Goal: Information Seeking & Learning: Learn about a topic

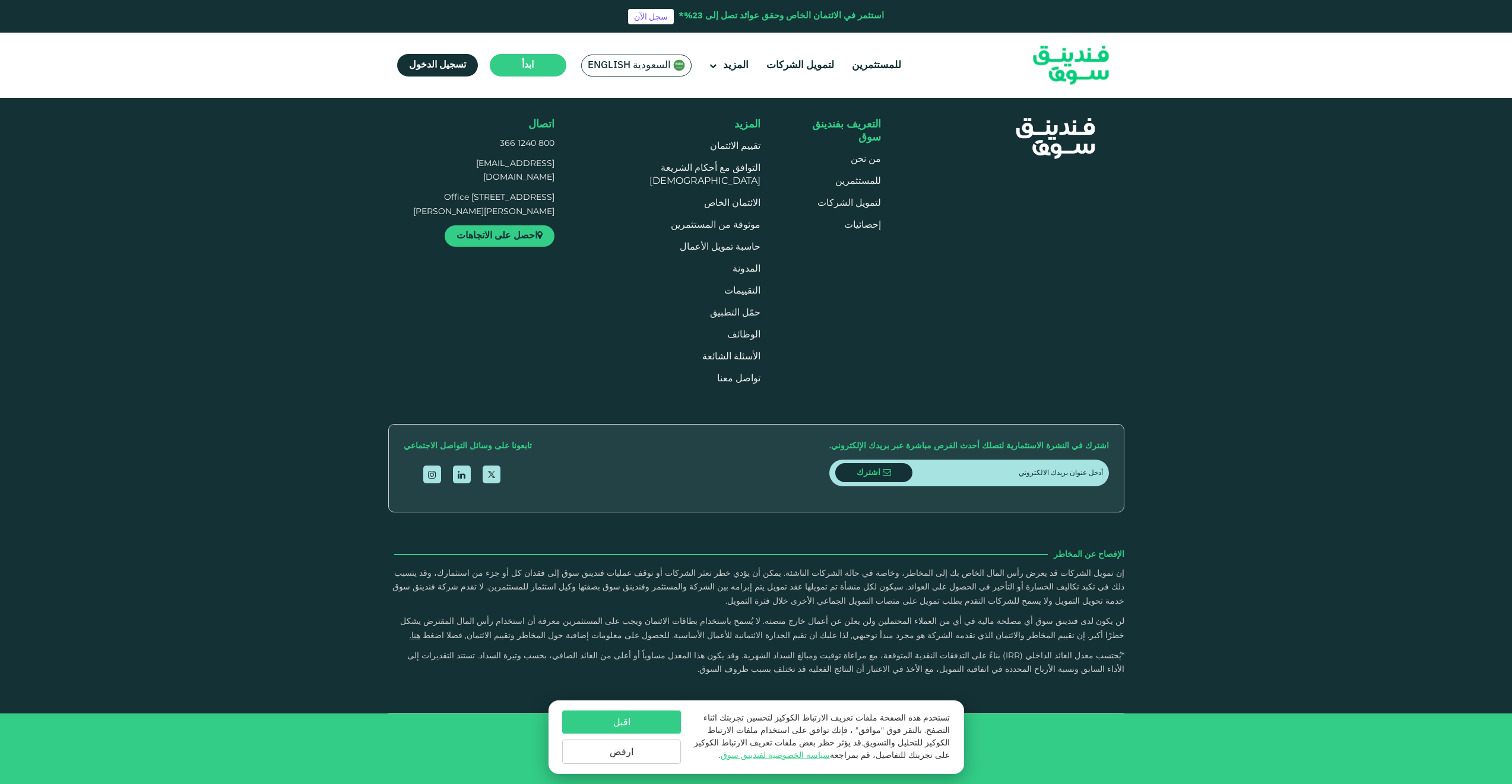
scroll to position [2570, 0]
type tc-range-slider "4"
drag, startPoint x: 1016, startPoint y: 426, endPoint x: 881, endPoint y: 427, distance: 135.0
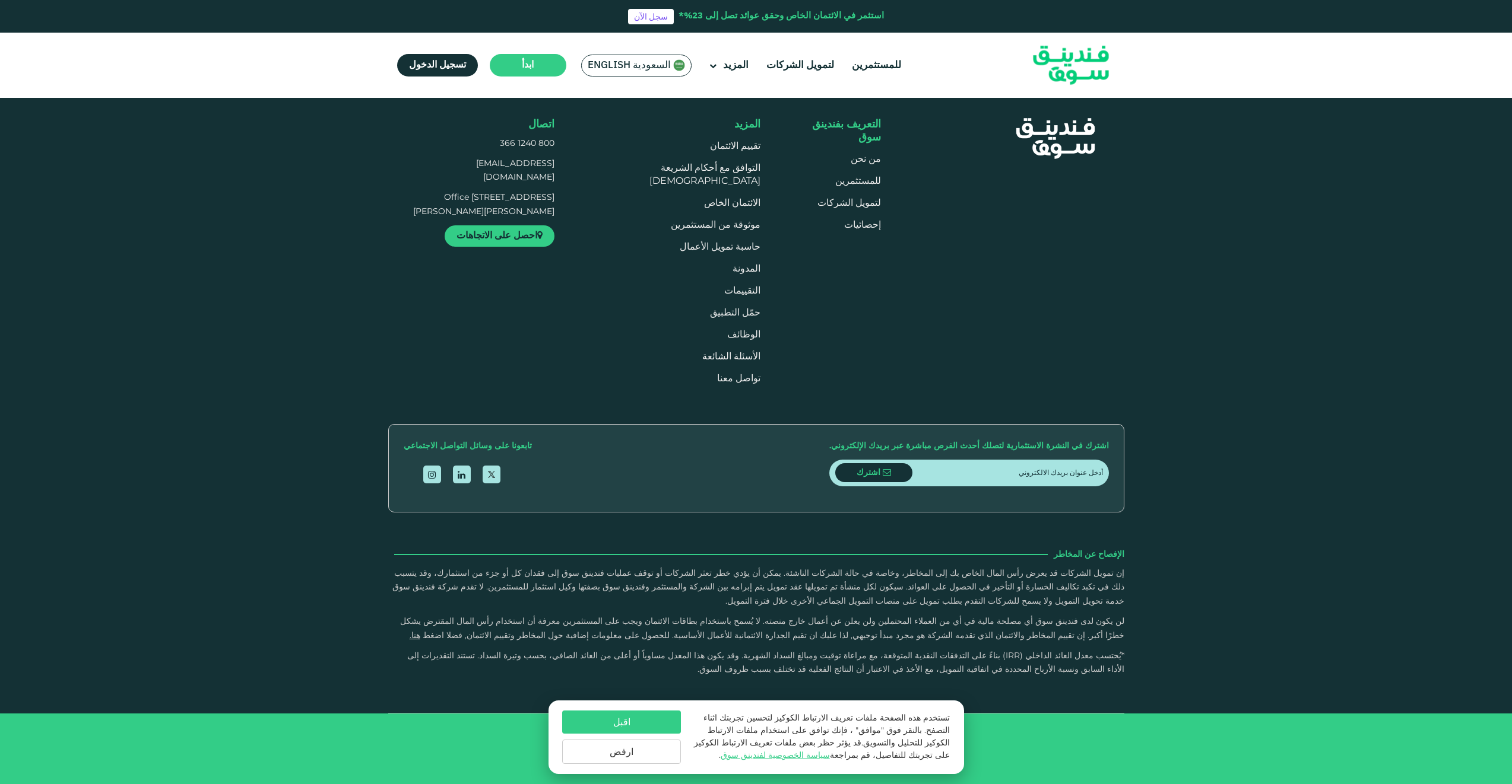
drag, startPoint x: 881, startPoint y: 427, endPoint x: 836, endPoint y: 427, distance: 45.0
drag, startPoint x: 880, startPoint y: 430, endPoint x: 538, endPoint y: 432, distance: 342.0
drag, startPoint x: 538, startPoint y: 432, endPoint x: 522, endPoint y: 432, distance: 16.0
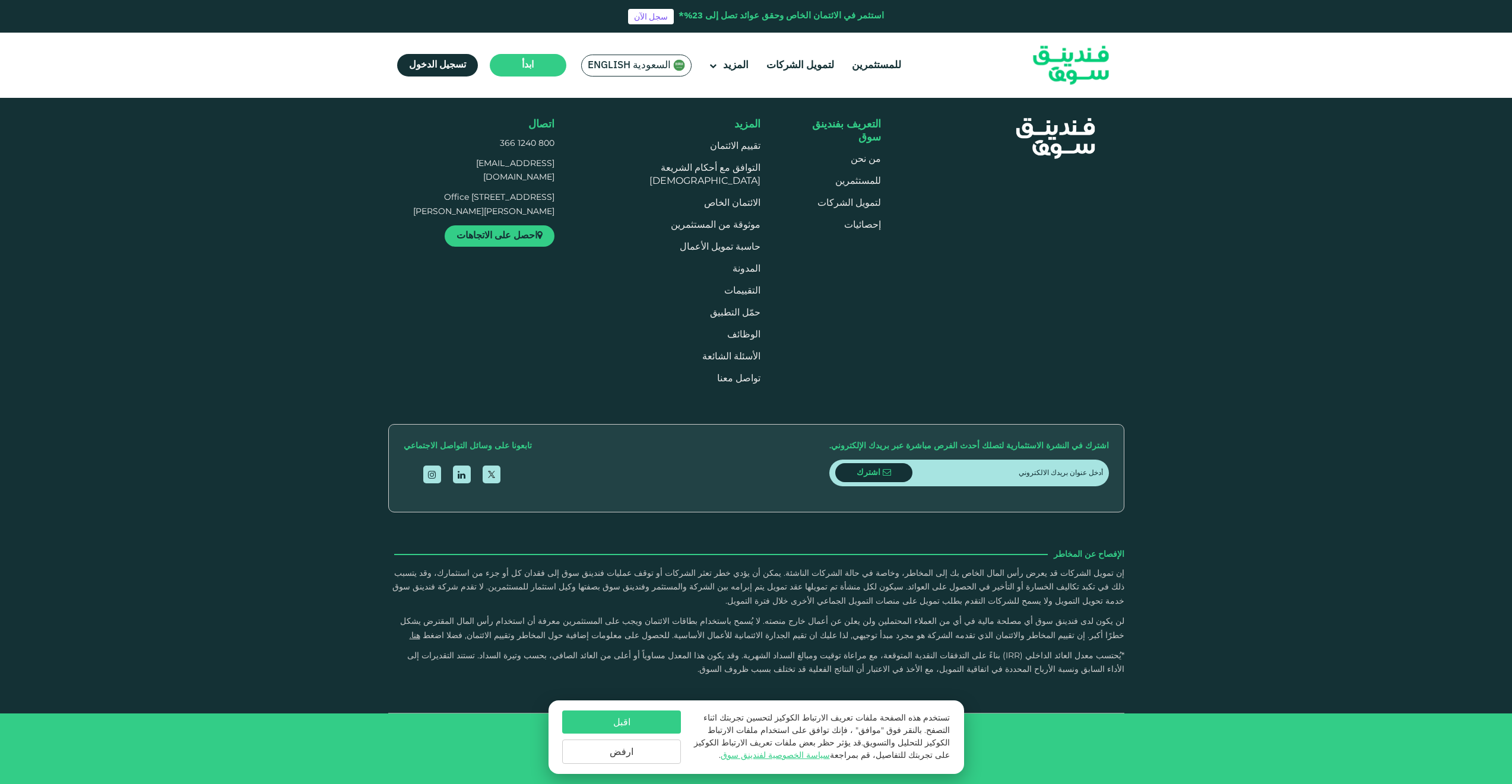
drag, startPoint x: 1073, startPoint y: 493, endPoint x: 535, endPoint y: 485, distance: 538.1
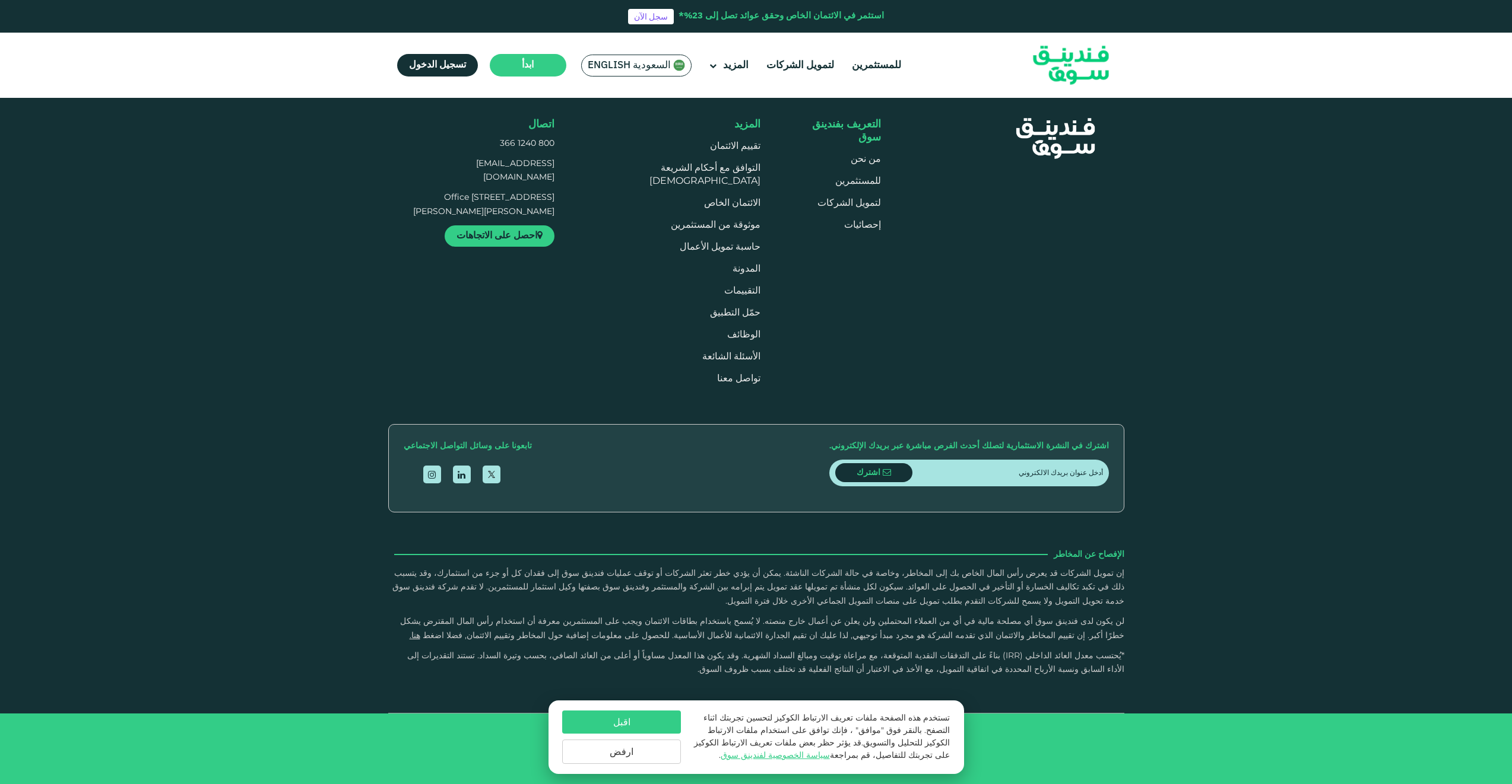
drag, startPoint x: 1100, startPoint y: 377, endPoint x: 725, endPoint y: 380, distance: 375.0
drag, startPoint x: 1086, startPoint y: 402, endPoint x: 803, endPoint y: 405, distance: 283.0
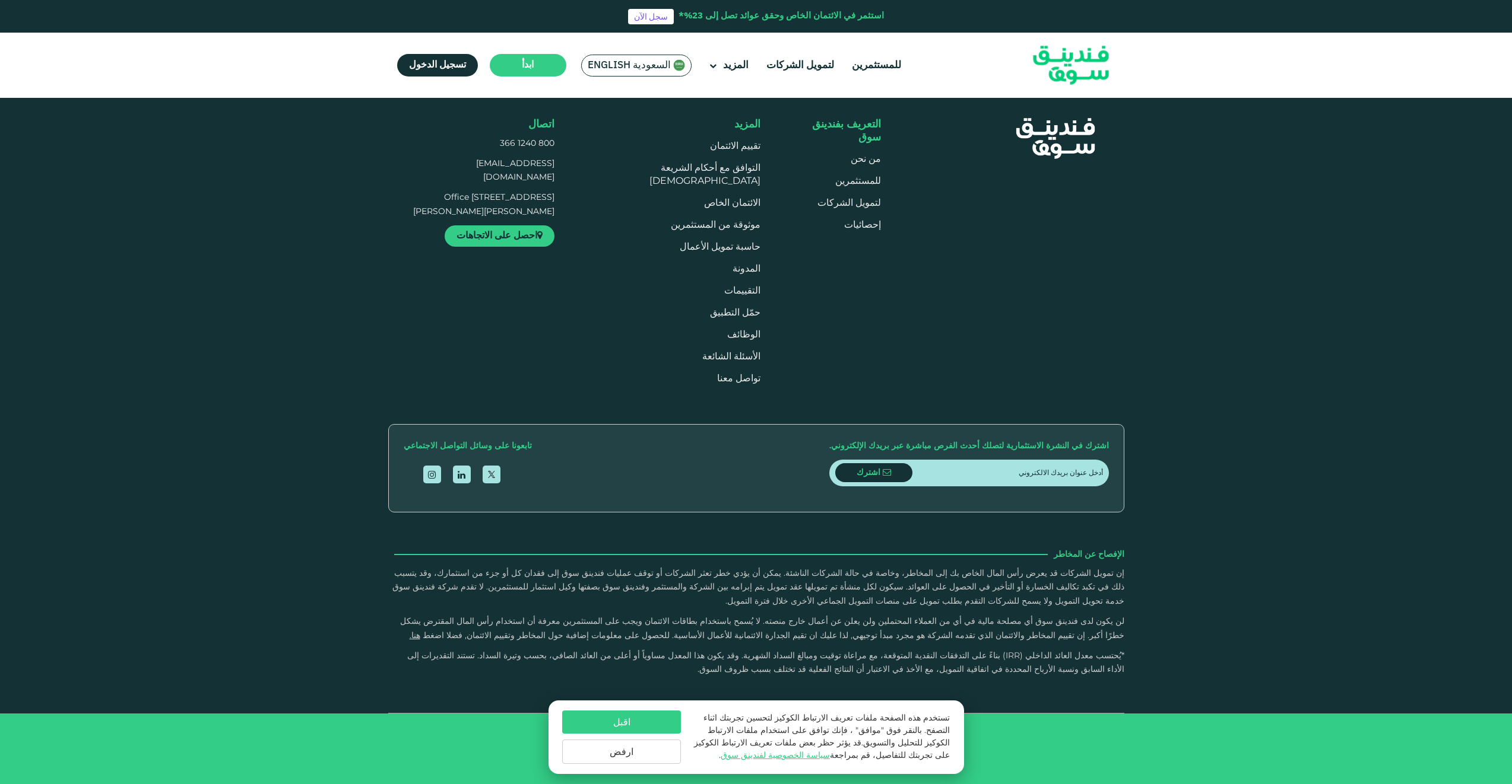
drag, startPoint x: 1097, startPoint y: 428, endPoint x: 527, endPoint y: 426, distance: 570.0
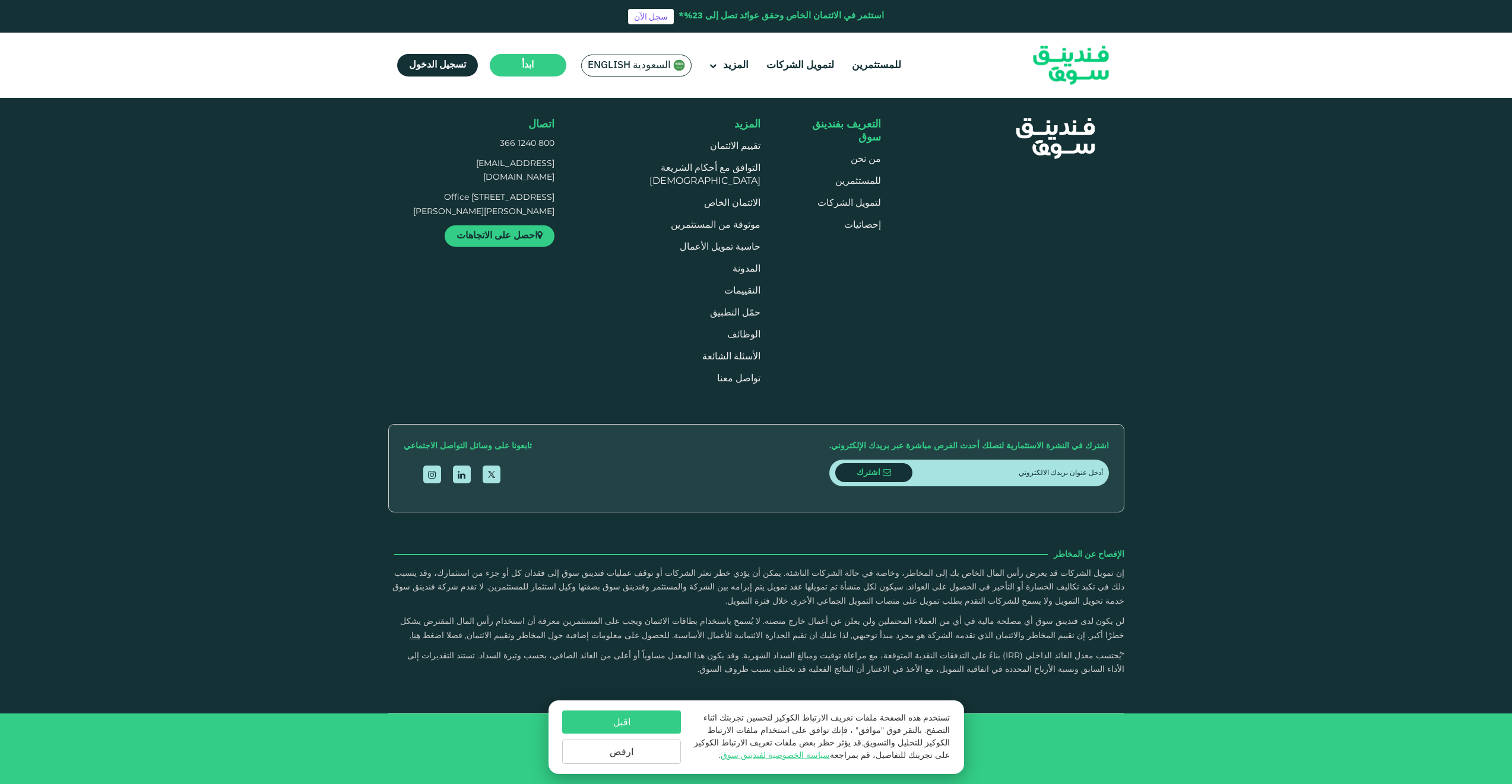
drag, startPoint x: 1073, startPoint y: 453, endPoint x: 574, endPoint y: 451, distance: 499.0
drag, startPoint x: 1030, startPoint y: 475, endPoint x: 837, endPoint y: 478, distance: 193.0
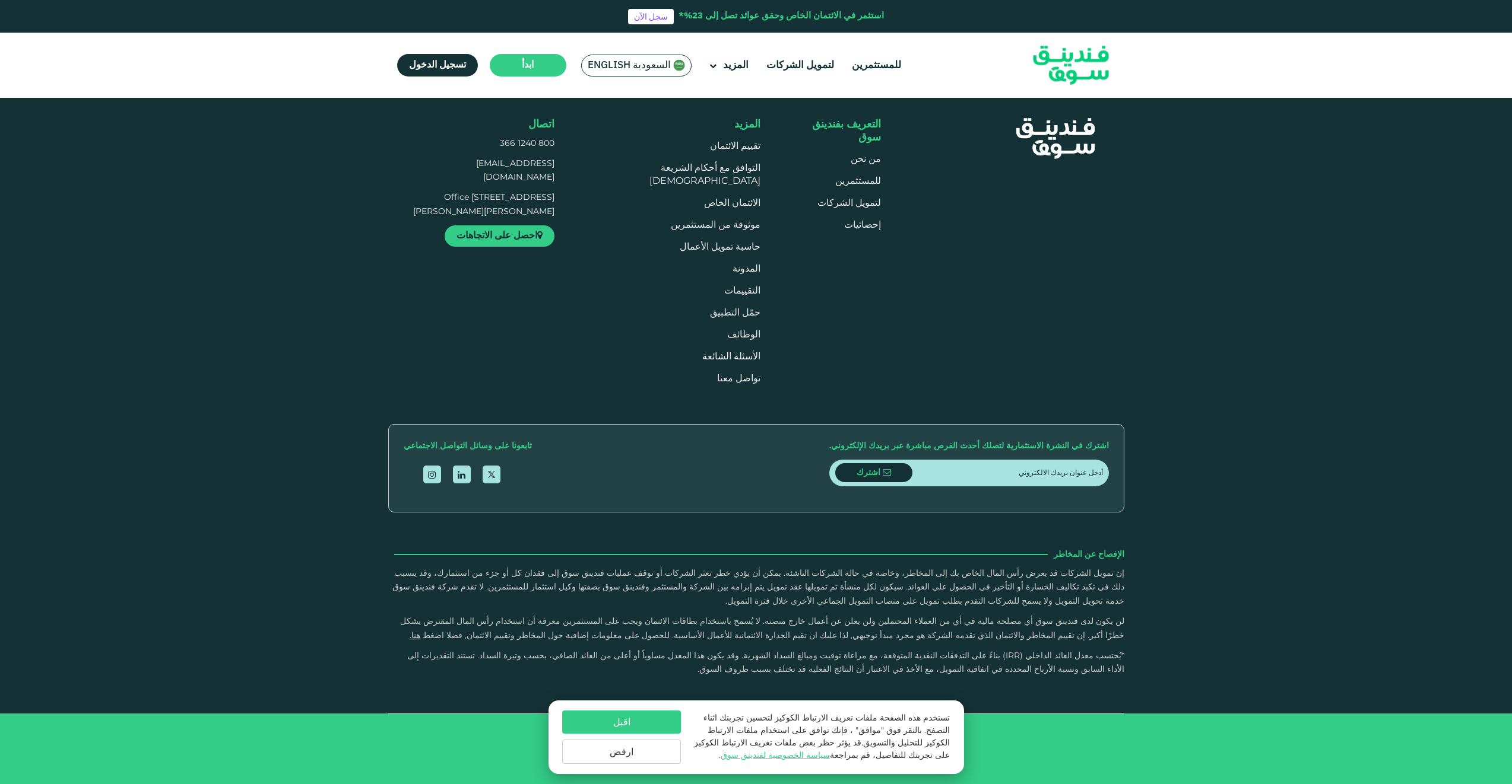
drag, startPoint x: 1108, startPoint y: 512, endPoint x: 916, endPoint y: 512, distance: 192.0
drag, startPoint x: 916, startPoint y: 512, endPoint x: 941, endPoint y: 518, distance: 25.7
drag, startPoint x: 1042, startPoint y: 537, endPoint x: 809, endPoint y: 541, distance: 233.0
